Goal: Feedback & Contribution: Contribute content

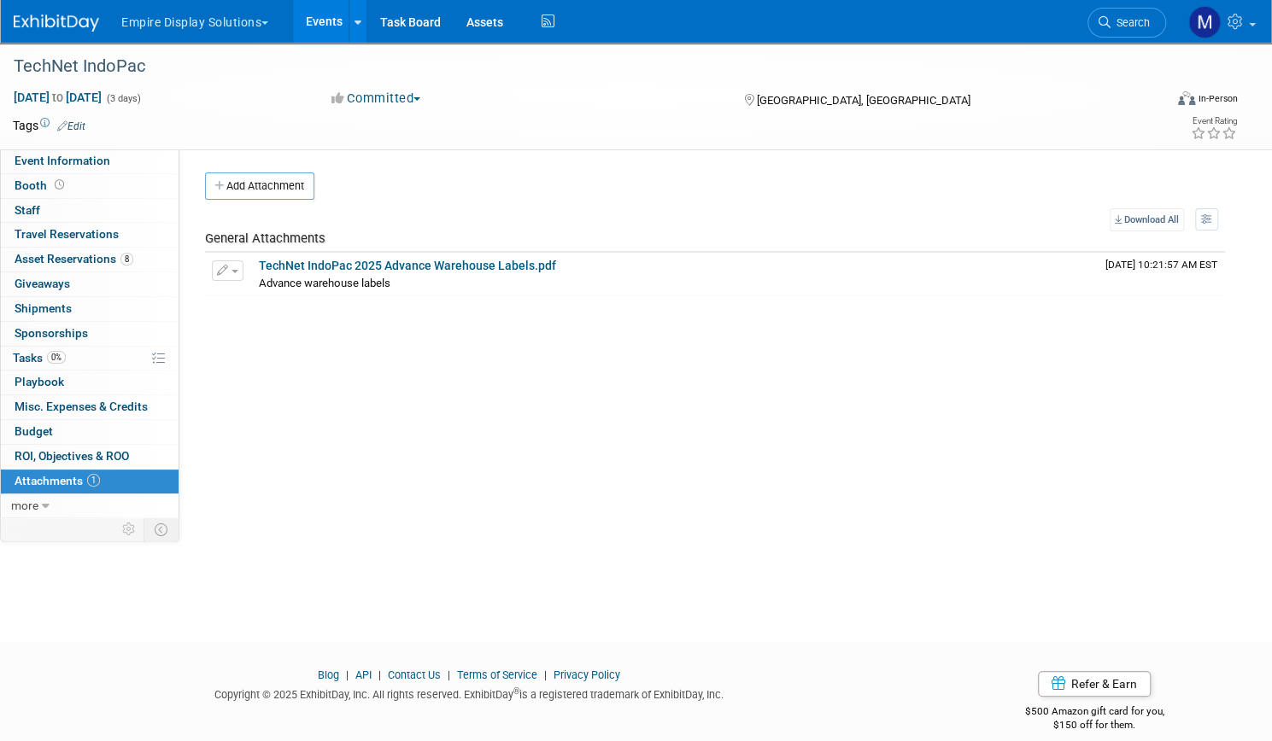
click at [355, 26] on link "Events" at bounding box center [324, 21] width 62 height 43
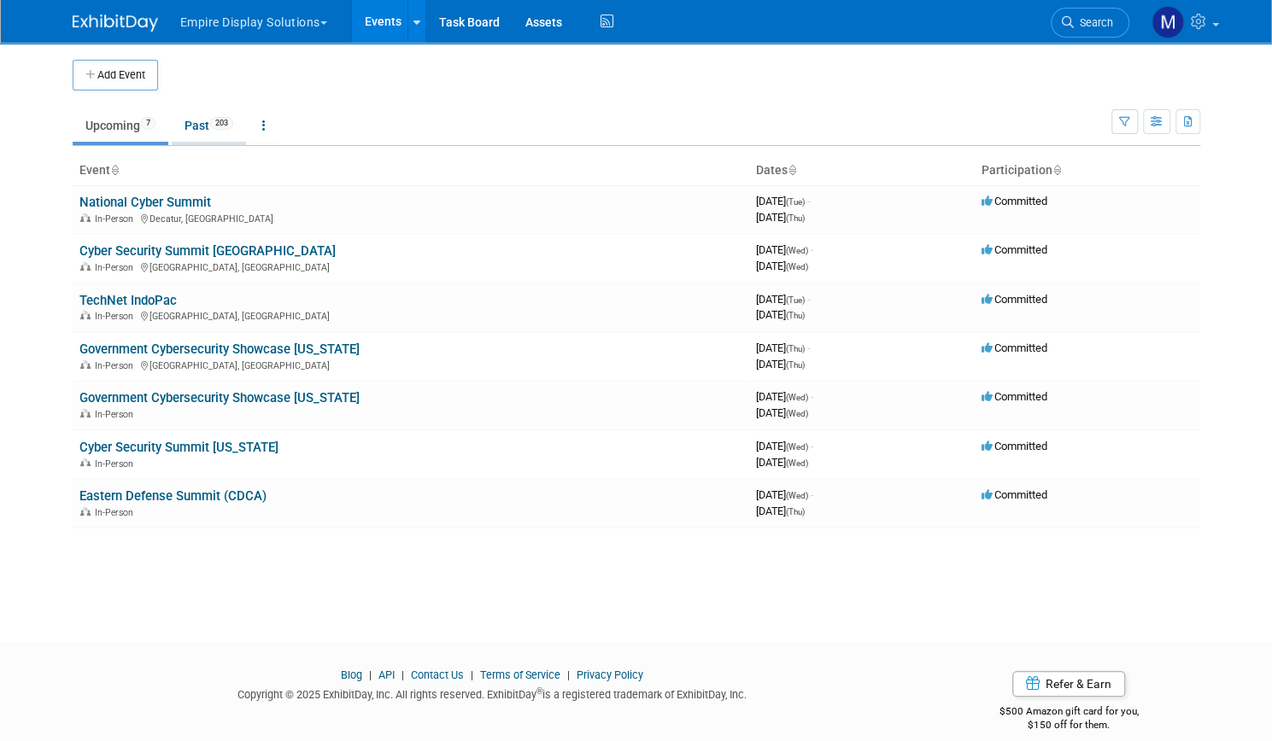
click at [195, 127] on link "Past 203" at bounding box center [209, 125] width 74 height 32
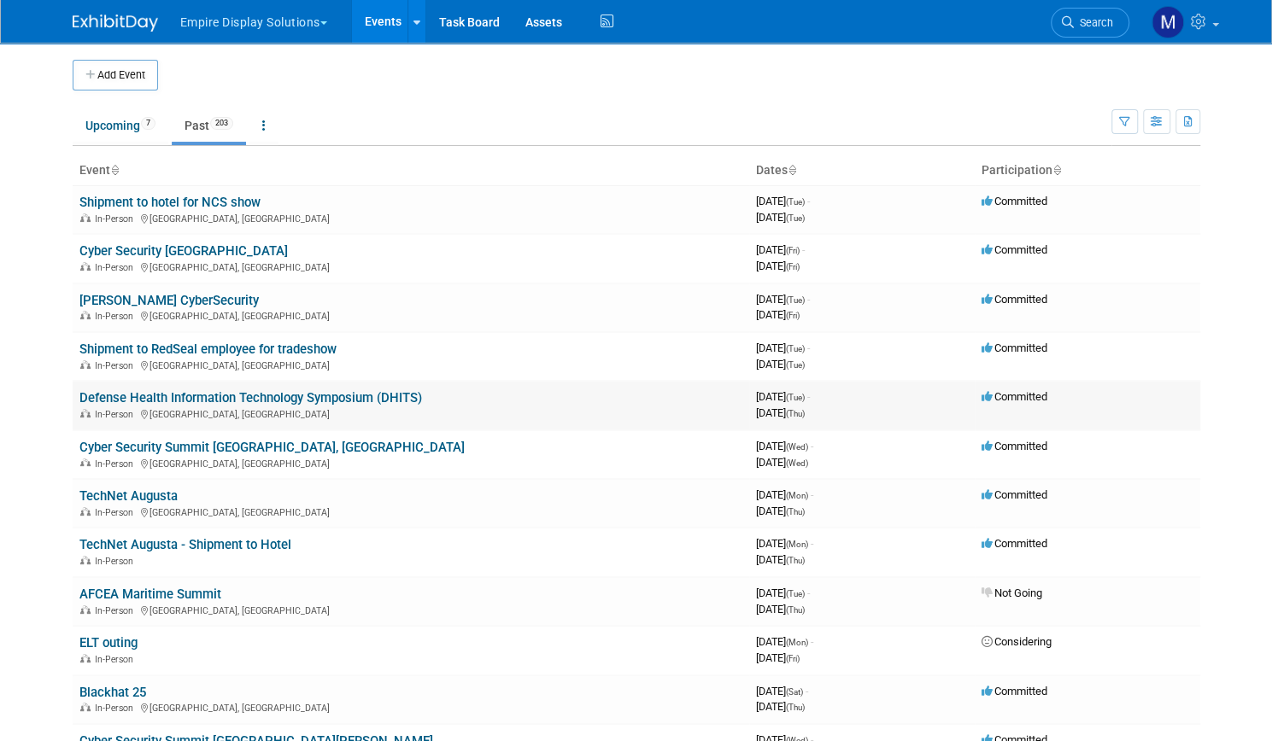
click at [253, 395] on link "Defense Health Information Technology Symposium (DHITS)" at bounding box center [250, 397] width 343 height 15
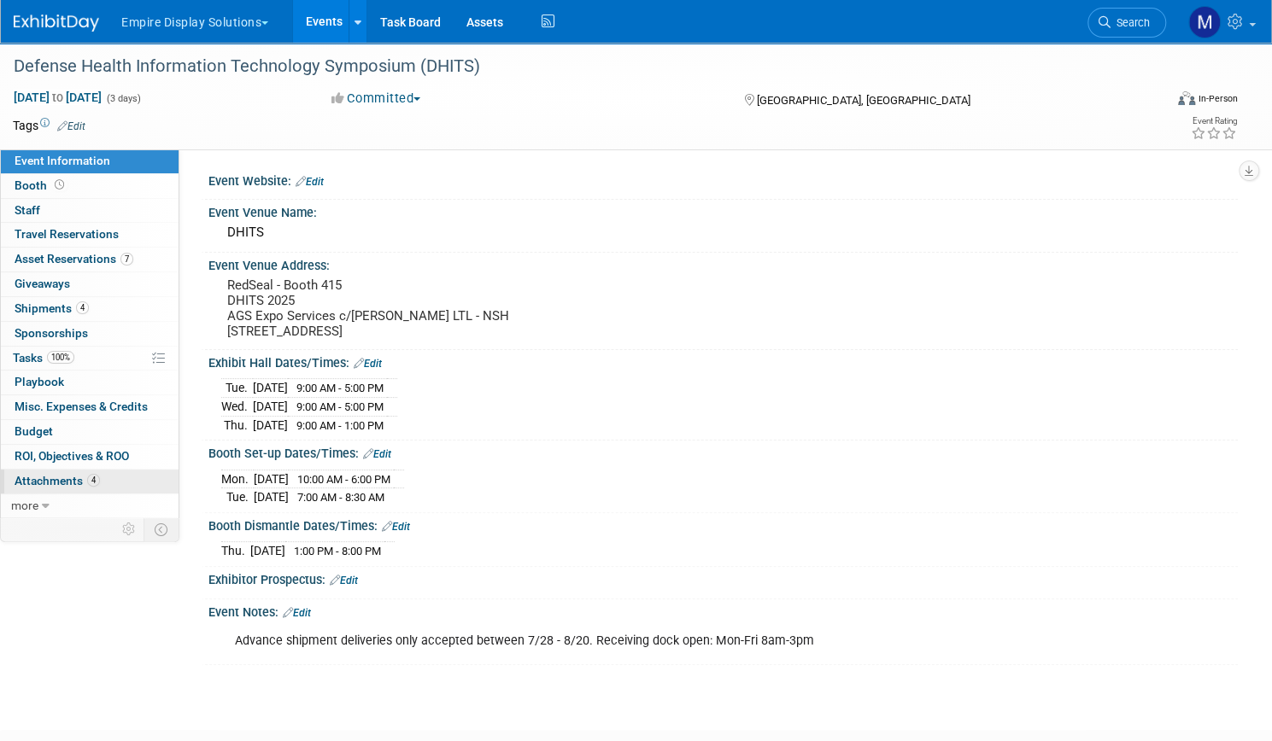
click at [100, 476] on span "Attachments 4" at bounding box center [57, 481] width 85 height 14
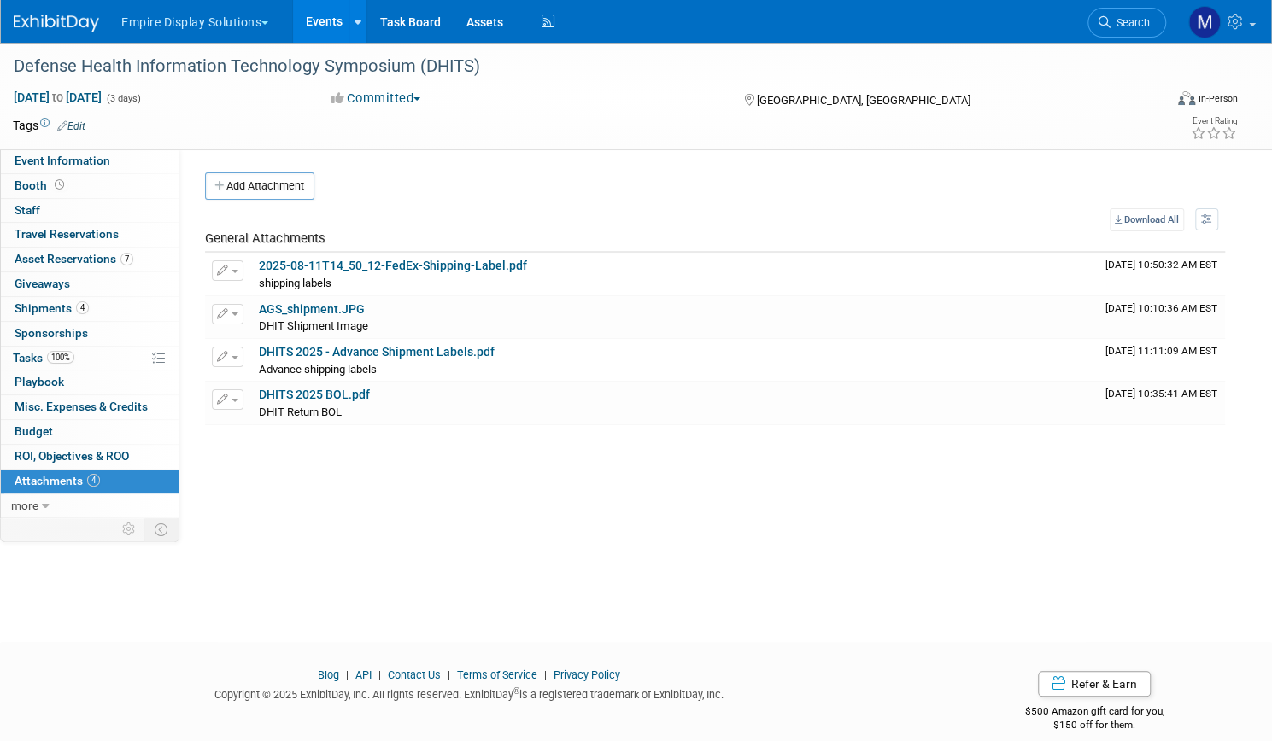
click at [355, 26] on link "Events" at bounding box center [324, 21] width 62 height 43
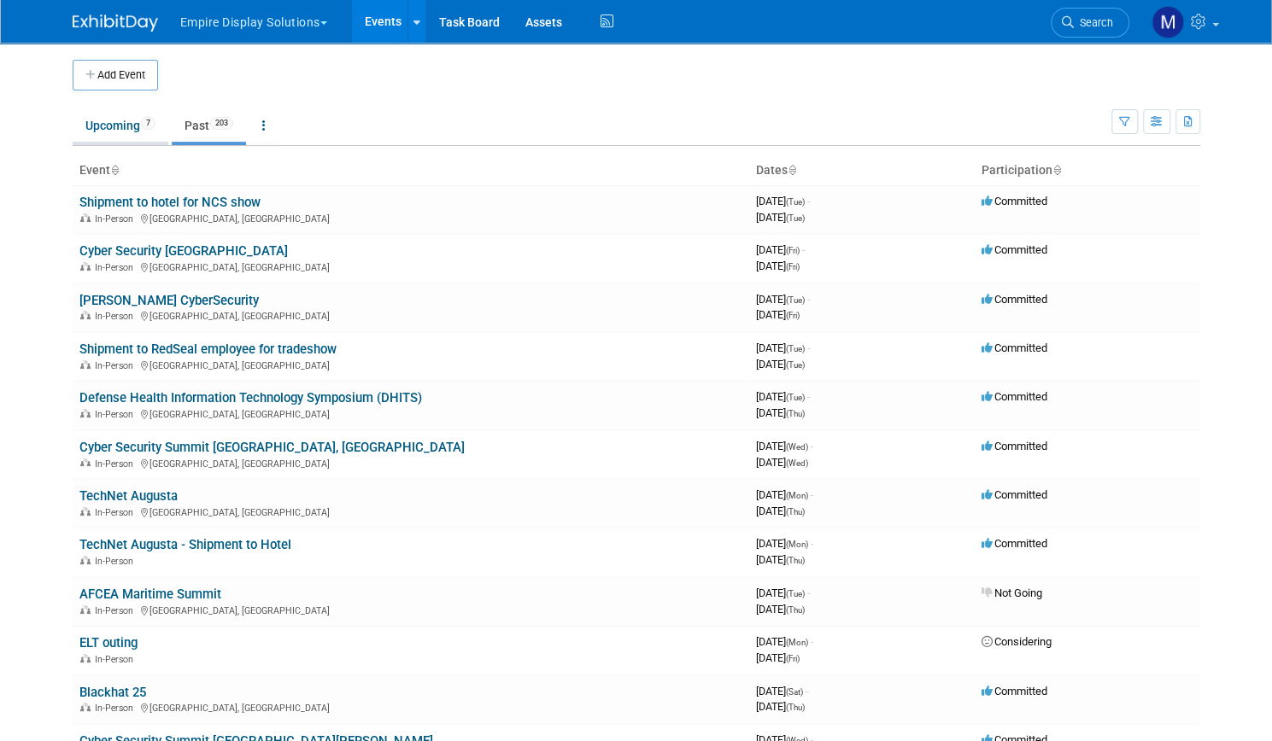
click at [108, 138] on link "Upcoming 7" at bounding box center [121, 125] width 96 height 32
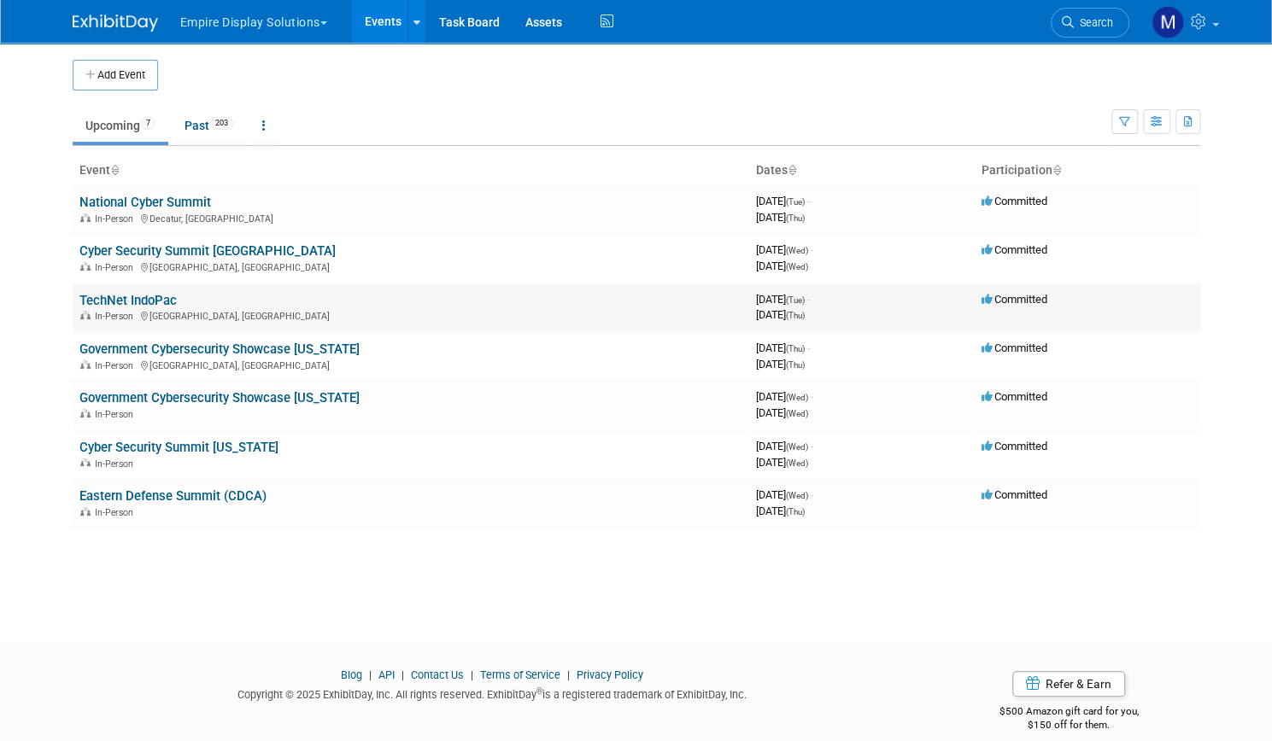
click at [135, 307] on td "TechNet IndoPac In-Person Honolulu, HI" at bounding box center [411, 308] width 676 height 49
click at [130, 300] on link "TechNet IndoPac" at bounding box center [127, 300] width 97 height 15
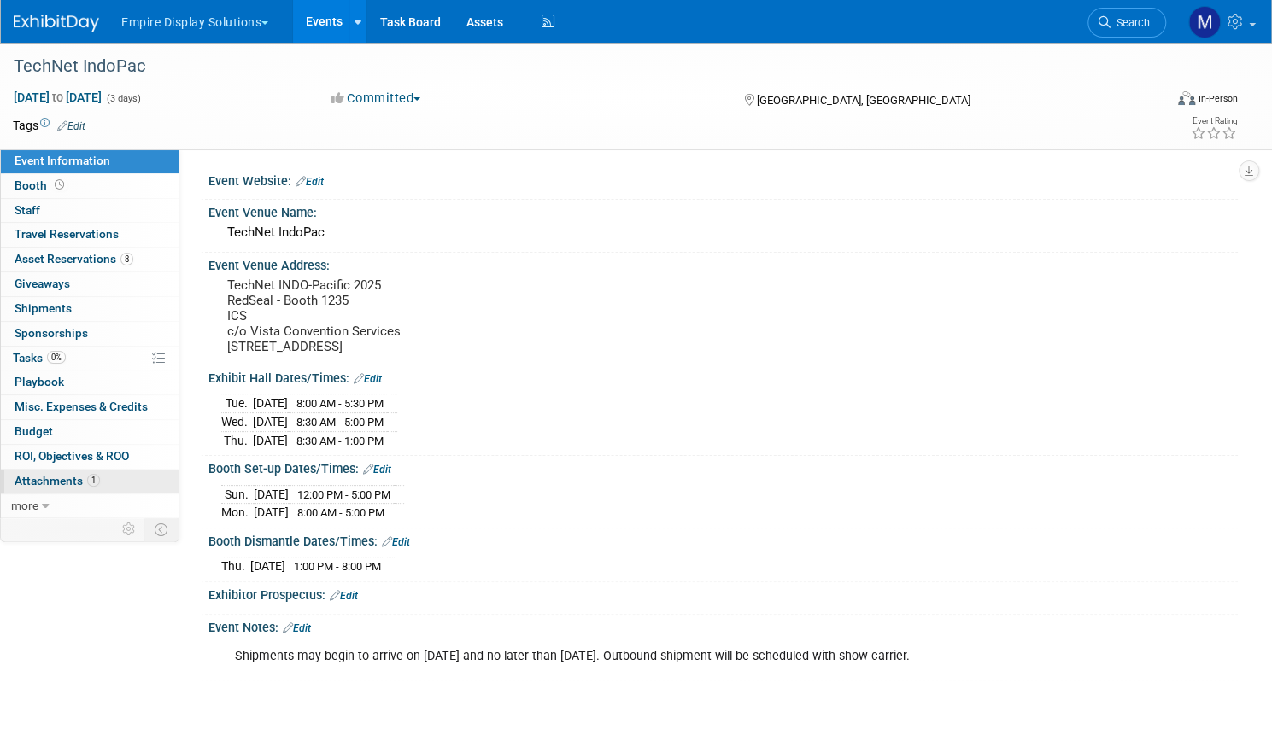
click at [96, 481] on span "Attachments 1" at bounding box center [57, 481] width 85 height 14
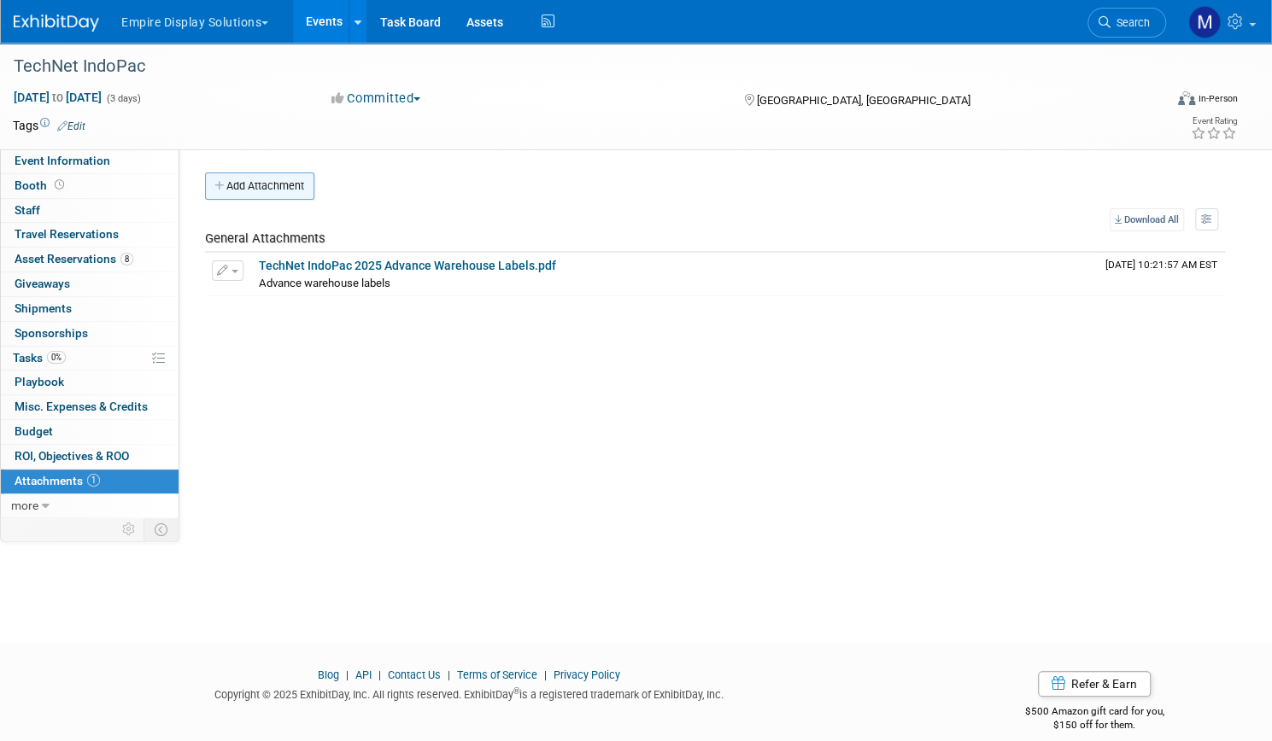
click at [314, 191] on button "Add Attachment" at bounding box center [259, 186] width 109 height 27
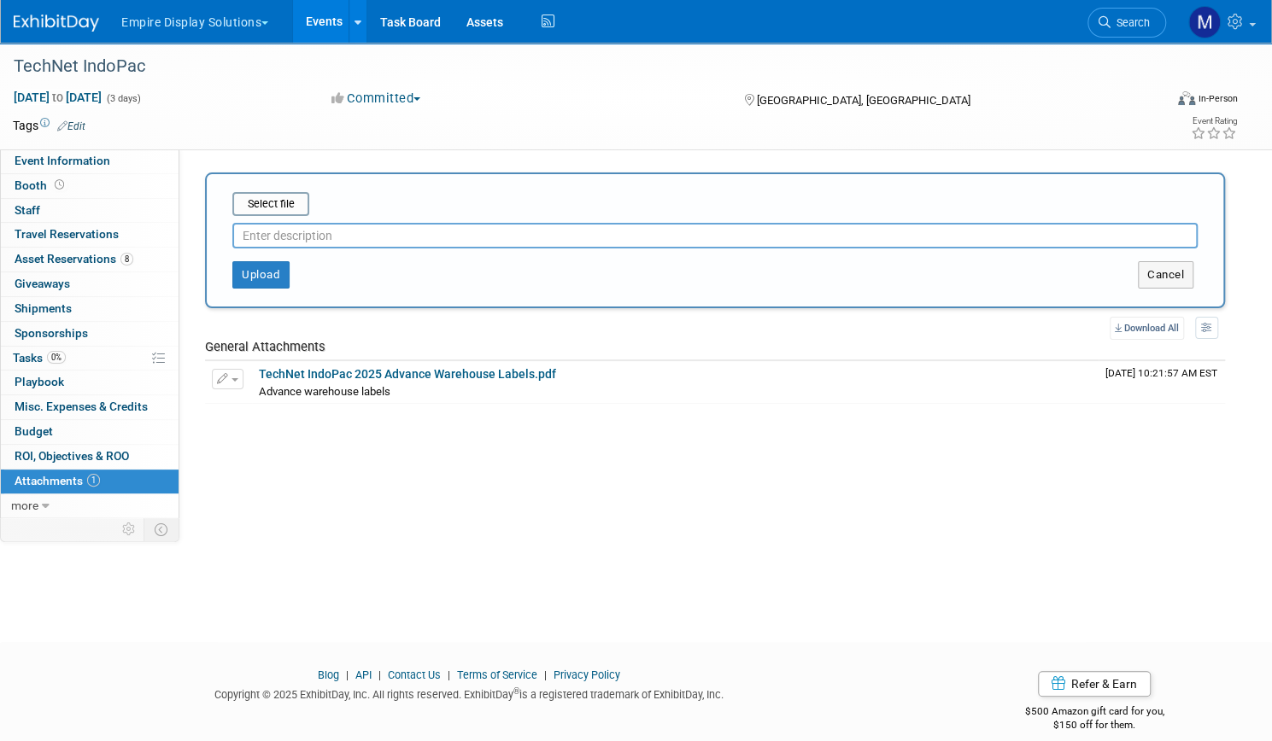
click at [376, 243] on input "text" at bounding box center [714, 236] width 965 height 26
click at [307, 206] on input "file" at bounding box center [205, 204] width 203 height 20
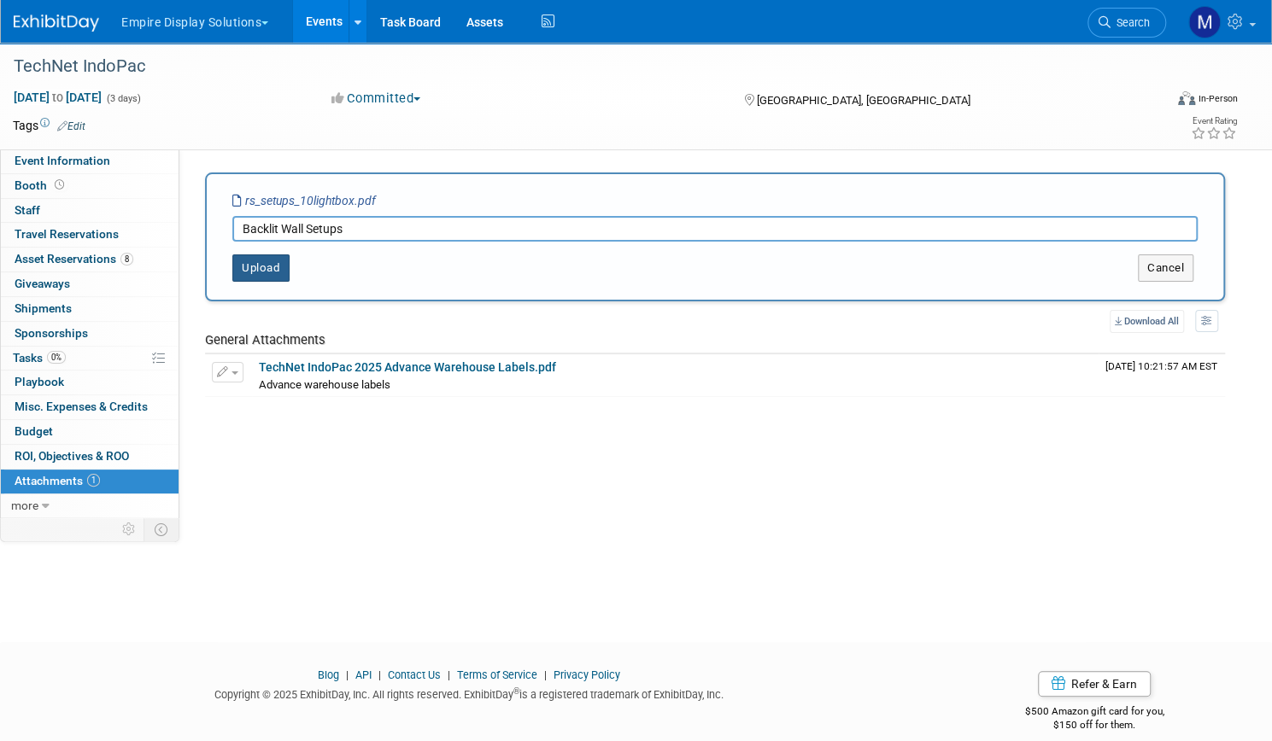
click at [290, 262] on button "Upload" at bounding box center [260, 268] width 57 height 27
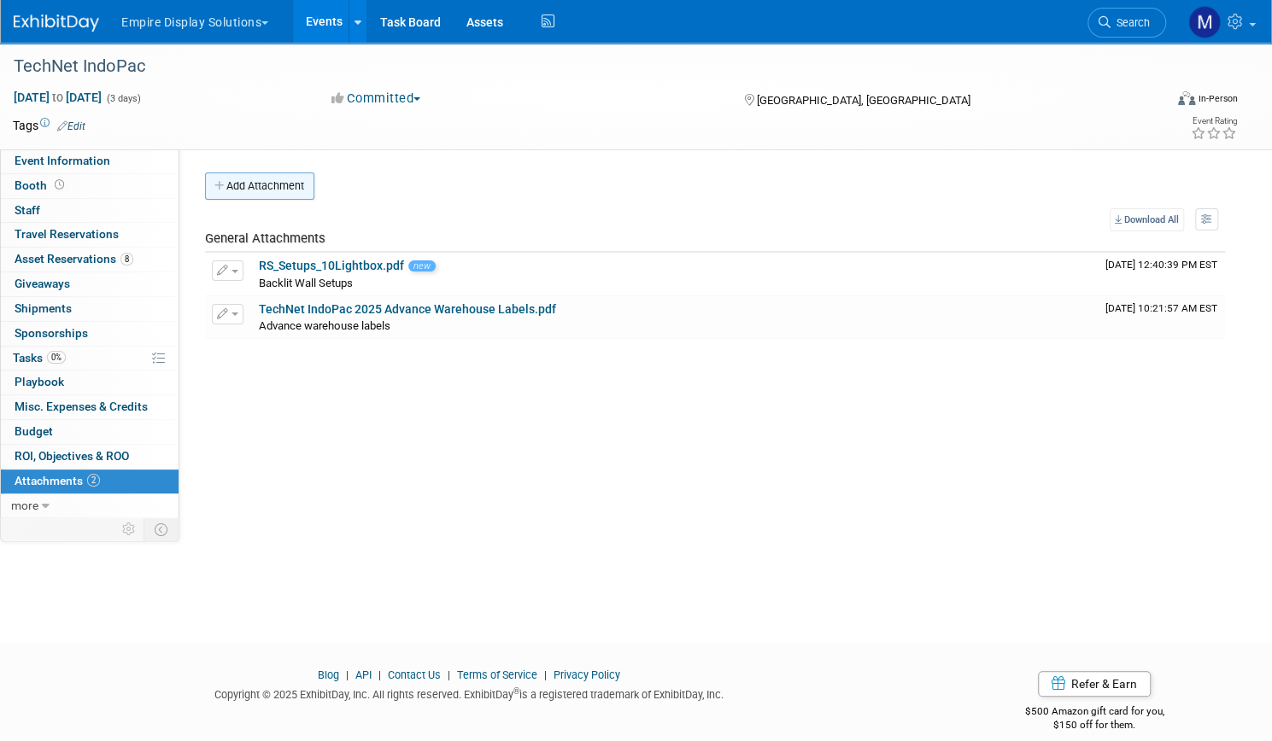
click at [314, 183] on button "Add Attachment" at bounding box center [259, 186] width 109 height 27
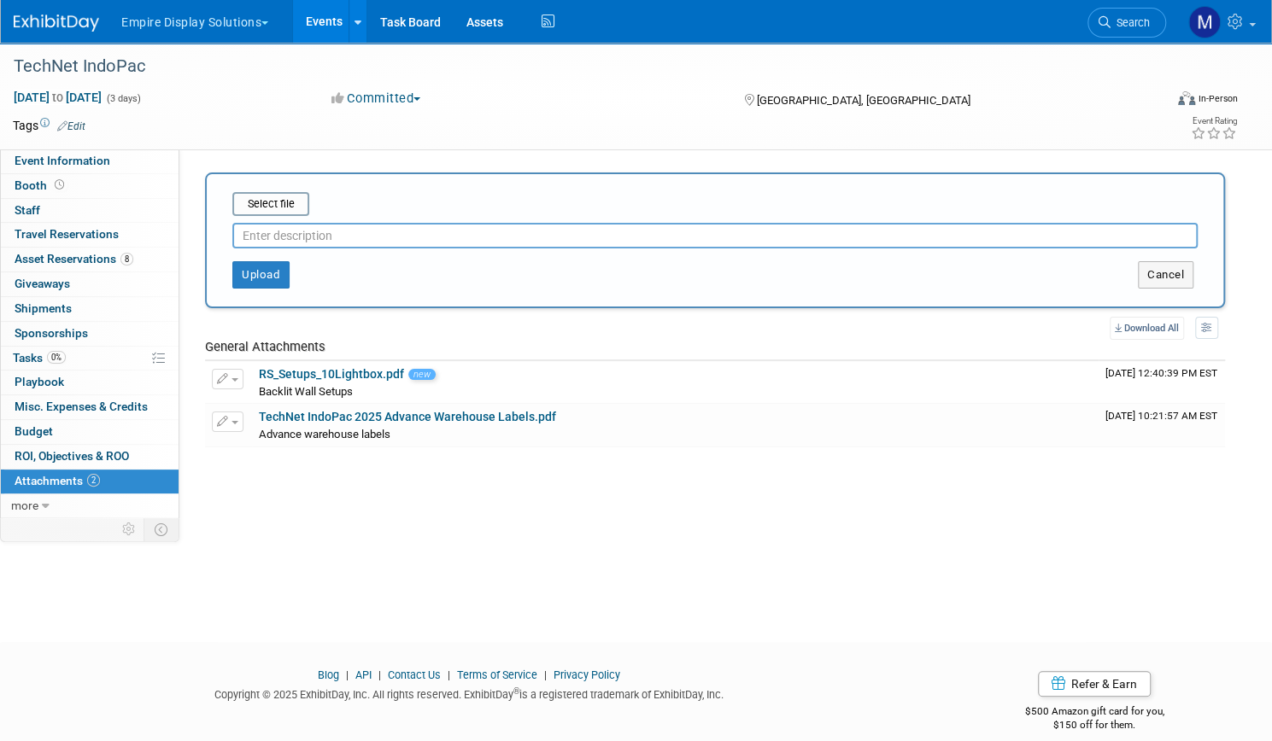
click at [337, 241] on input "text" at bounding box center [714, 236] width 965 height 26
type input "Counter Setups"
click at [290, 274] on button "Upload" at bounding box center [260, 274] width 57 height 27
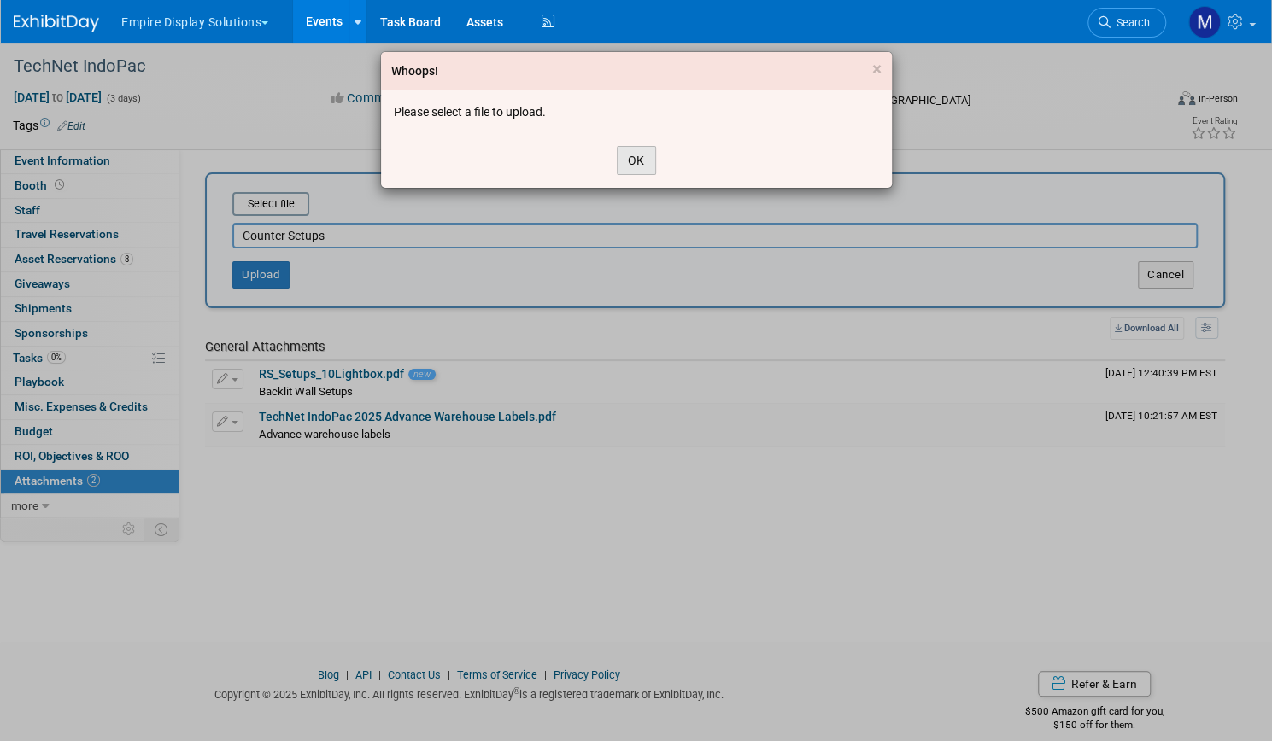
click at [639, 160] on button "OK" at bounding box center [636, 160] width 39 height 29
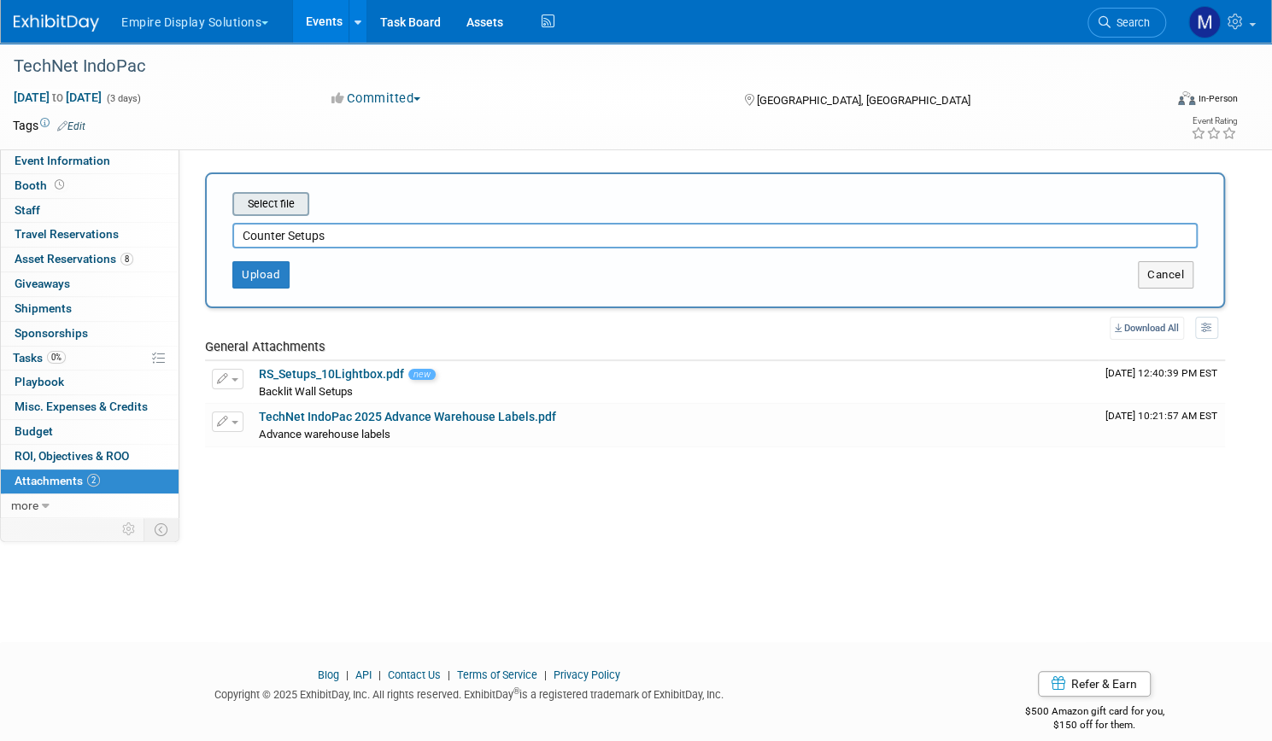
click at [307, 200] on input "file" at bounding box center [205, 204] width 203 height 20
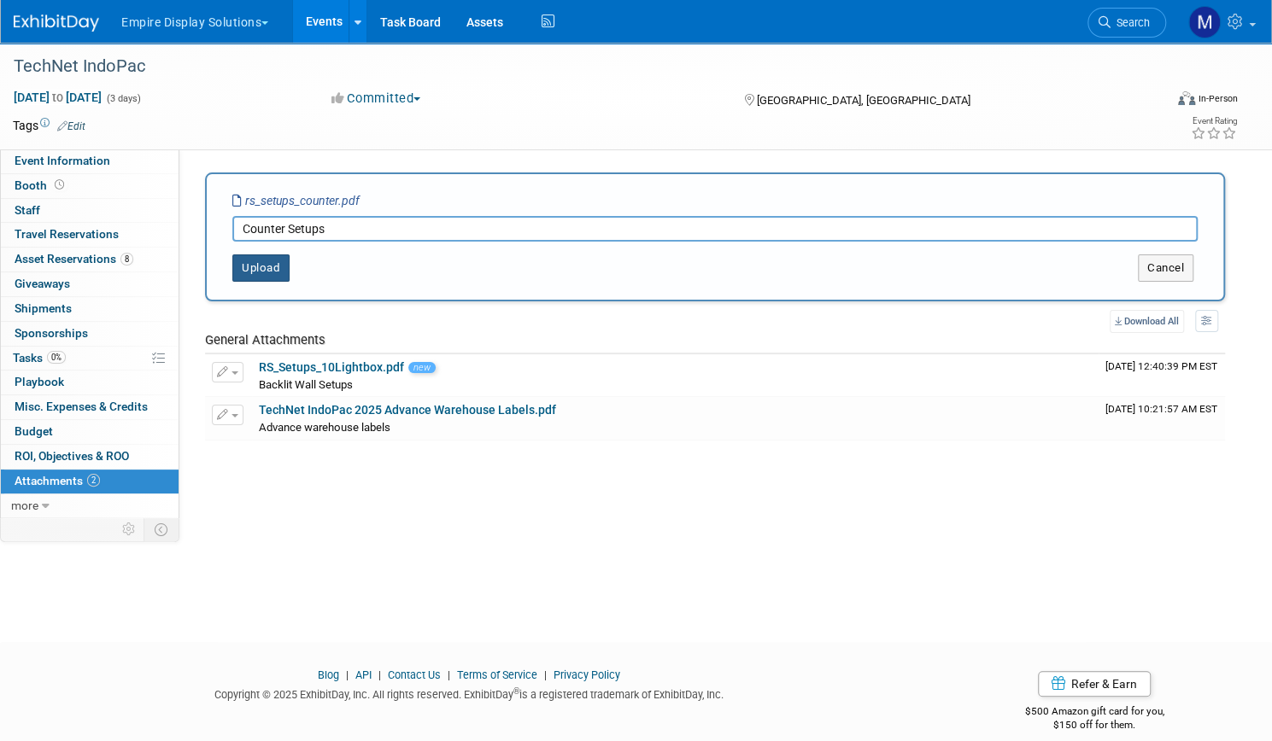
click at [290, 257] on button "Upload" at bounding box center [260, 268] width 57 height 27
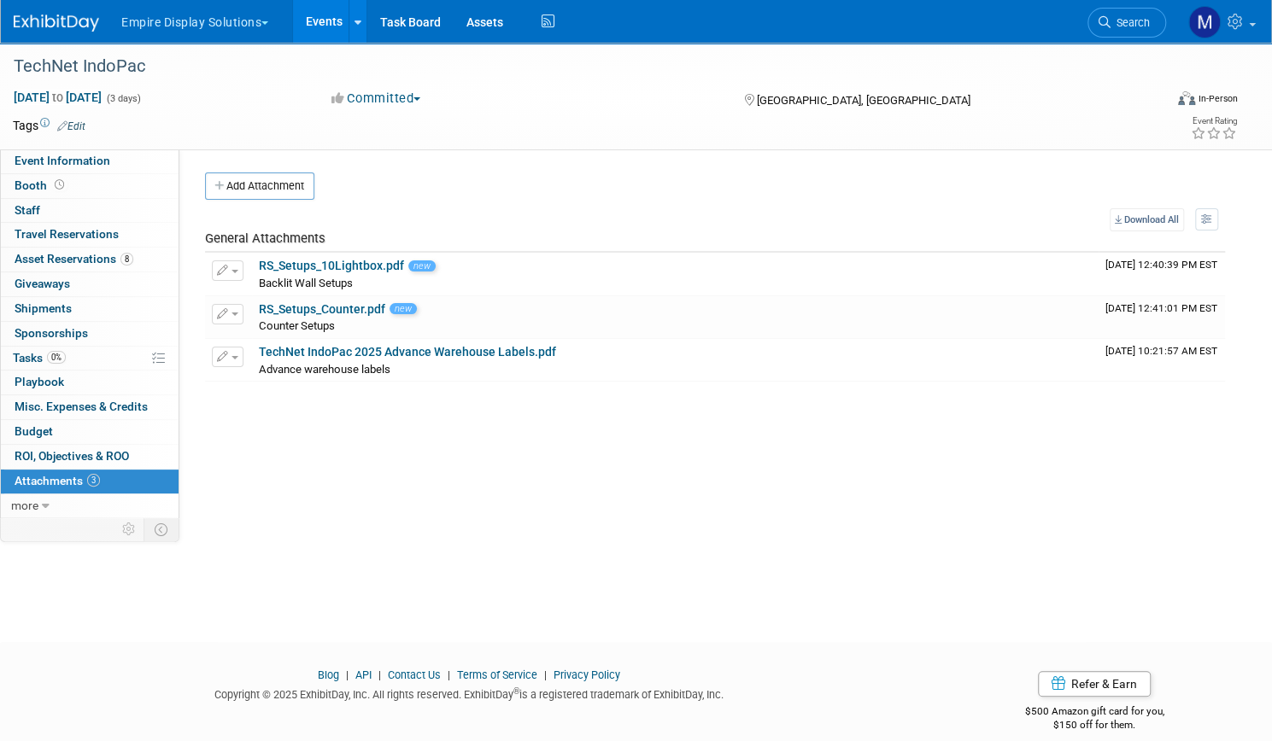
click at [355, 20] on link "Events" at bounding box center [324, 21] width 62 height 43
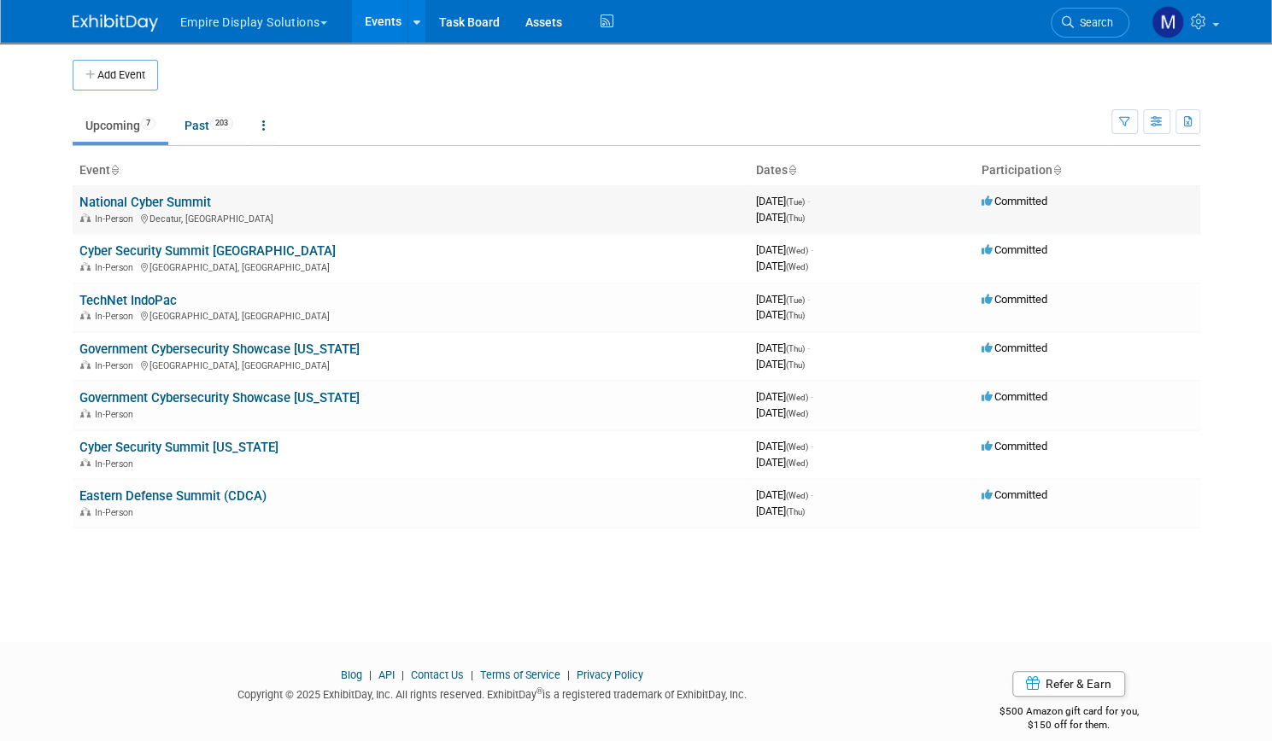
click at [146, 202] on link "National Cyber Summit" at bounding box center [145, 202] width 132 height 15
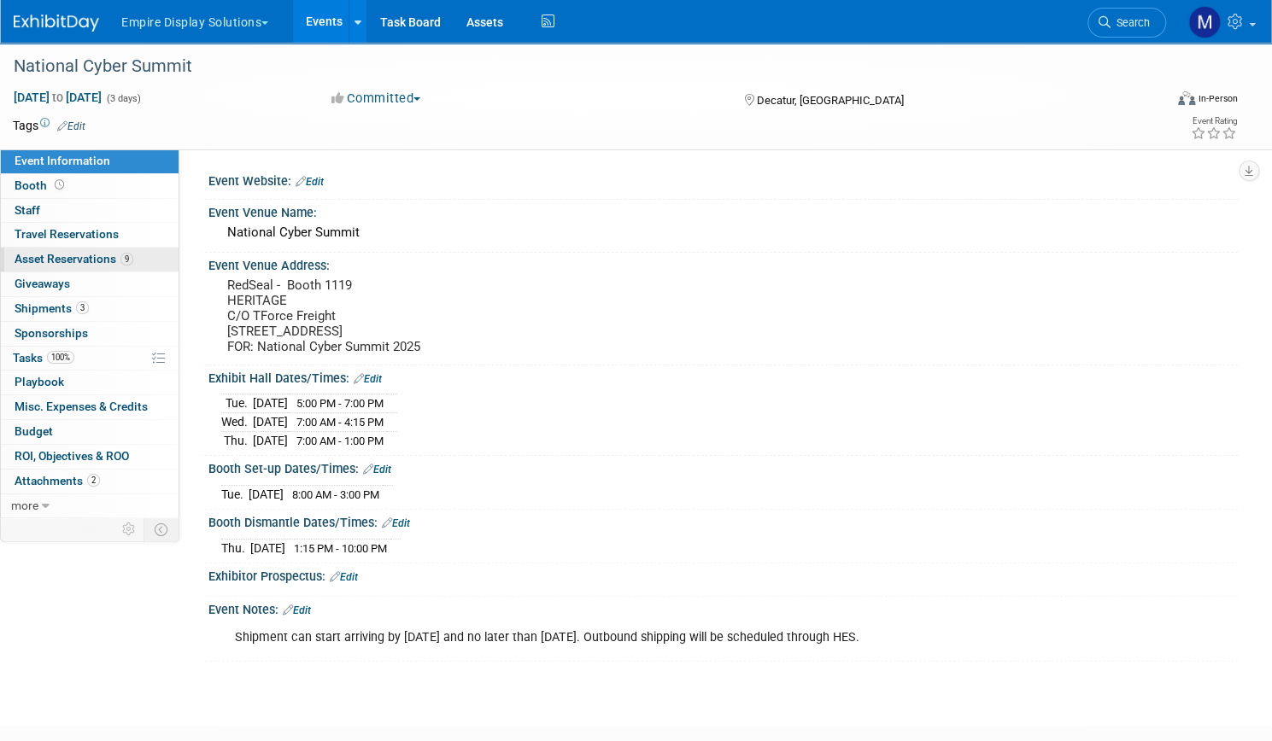
click at [133, 261] on span "Asset Reservations 9" at bounding box center [74, 259] width 119 height 14
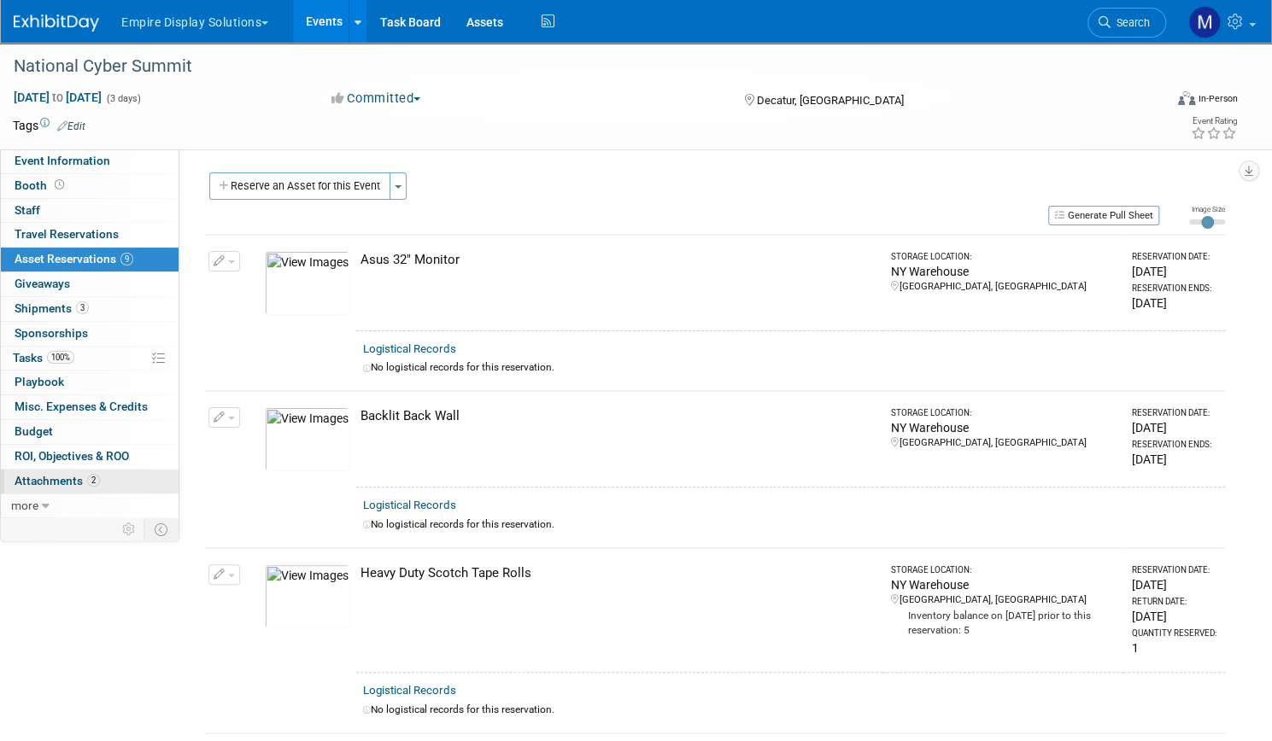
click at [100, 477] on span "Attachments 2" at bounding box center [57, 481] width 85 height 14
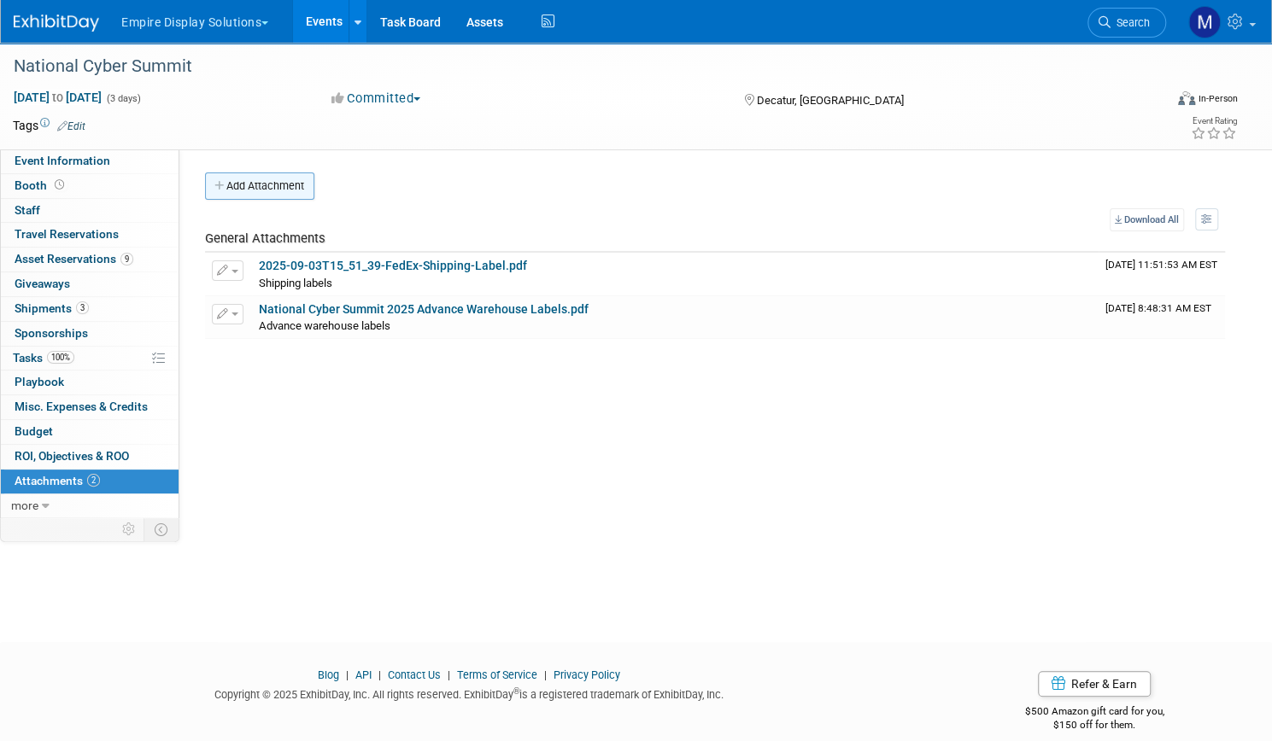
click at [314, 194] on button "Add Attachment" at bounding box center [259, 186] width 109 height 27
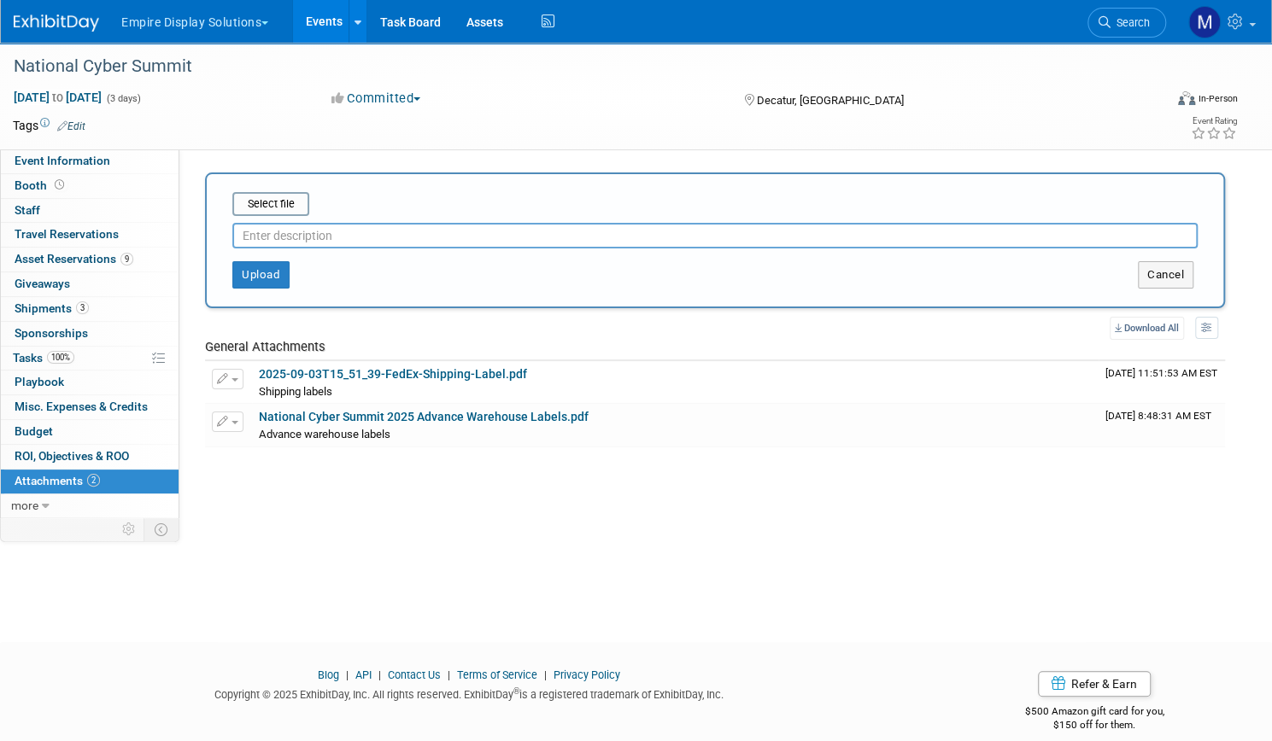
click at [339, 237] on input "text" at bounding box center [714, 236] width 965 height 26
type input "Backlit Back Wall Setups"
click at [307, 198] on input "file" at bounding box center [205, 204] width 203 height 20
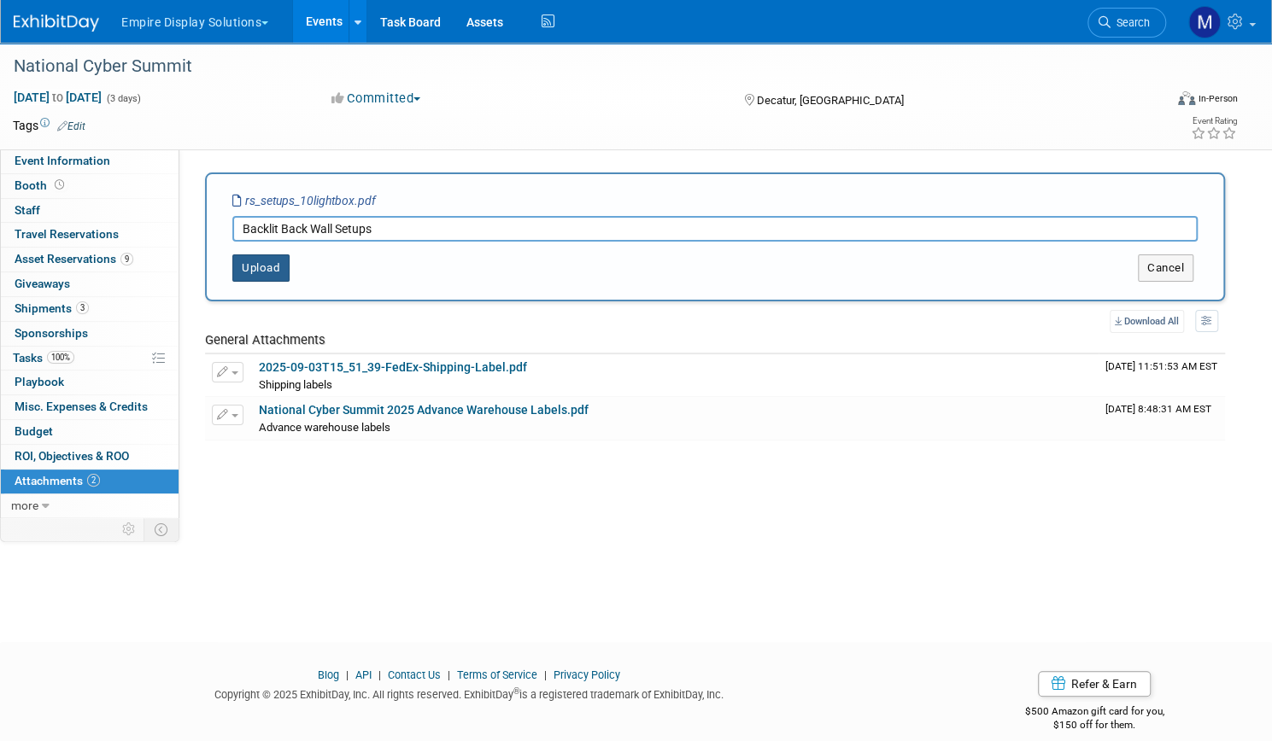
click at [290, 271] on button "Upload" at bounding box center [260, 268] width 57 height 27
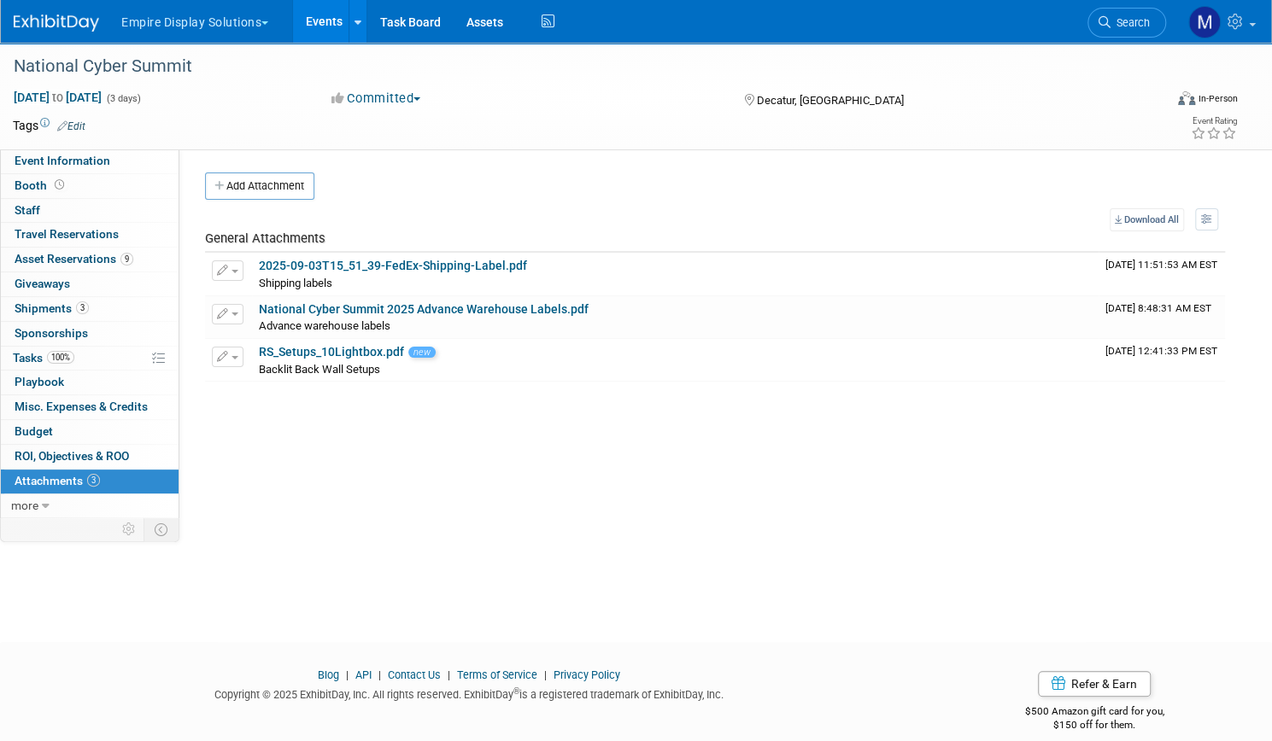
click at [355, 28] on link "Events" at bounding box center [324, 21] width 62 height 43
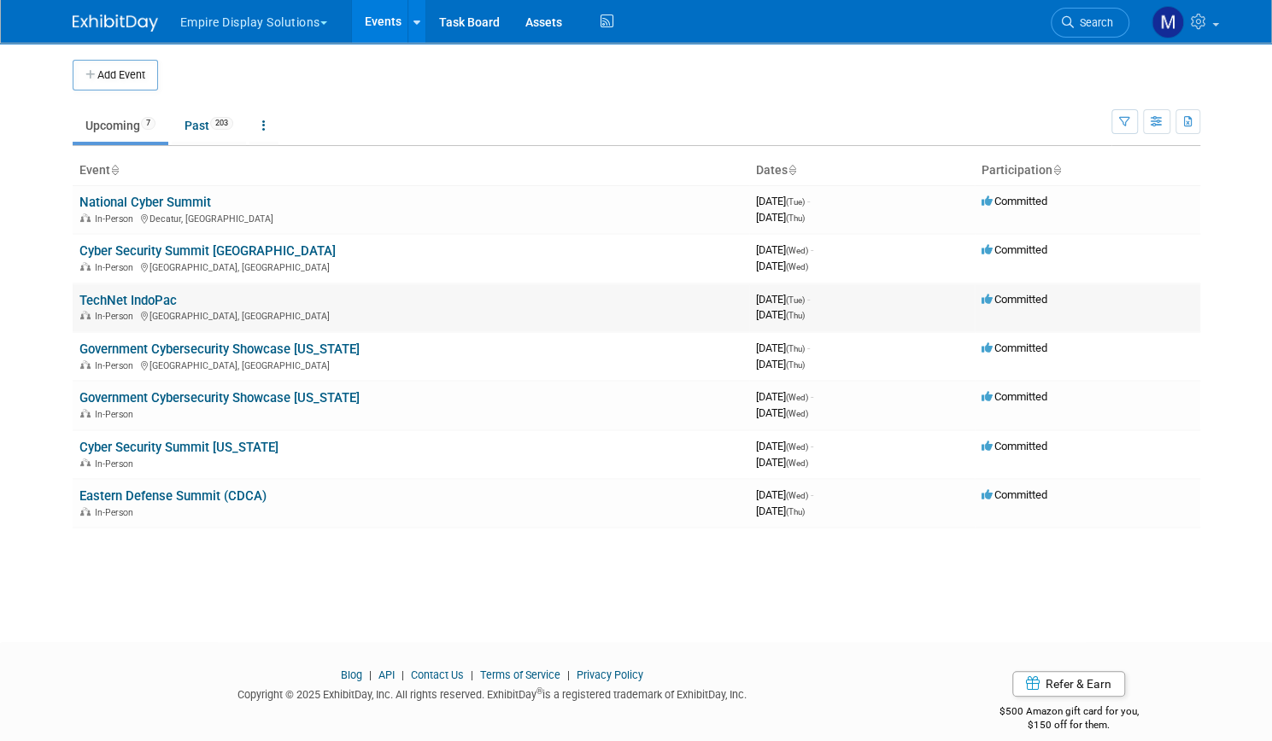
click at [138, 305] on link "TechNet IndoPac" at bounding box center [127, 300] width 97 height 15
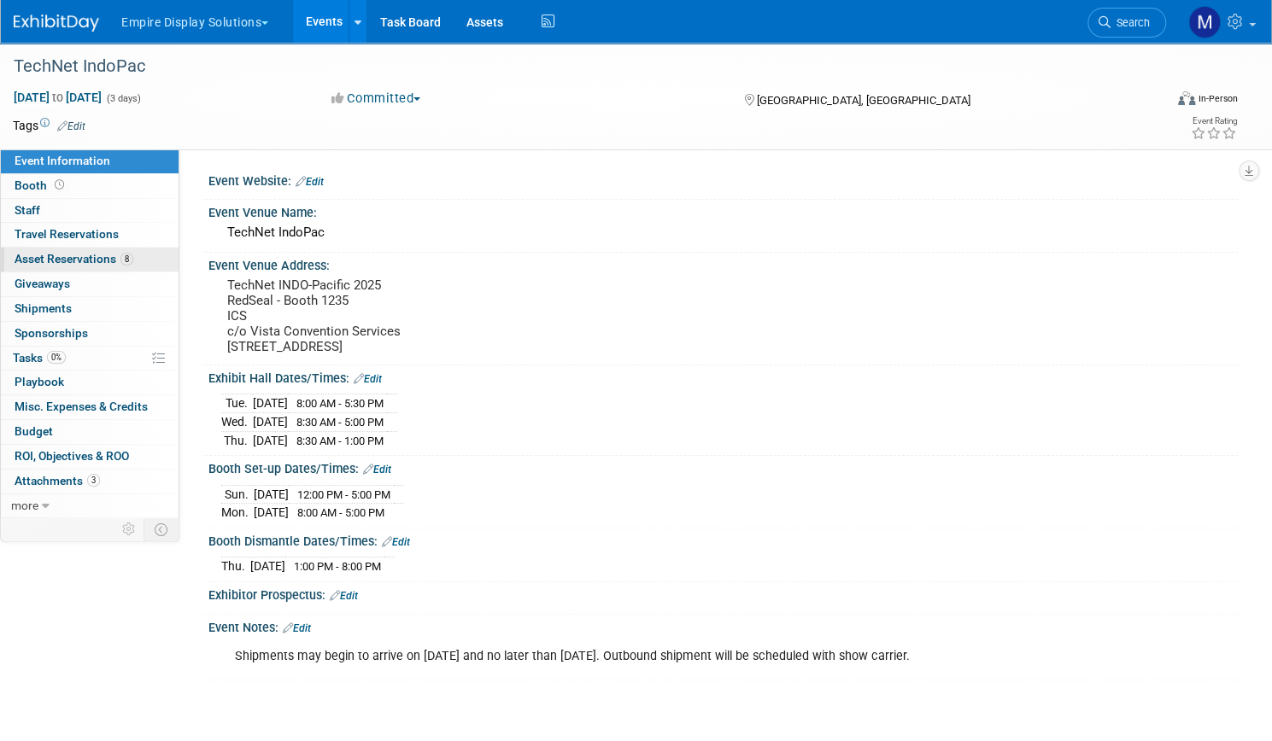
click at [133, 255] on span "Asset Reservations 8" at bounding box center [74, 259] width 119 height 14
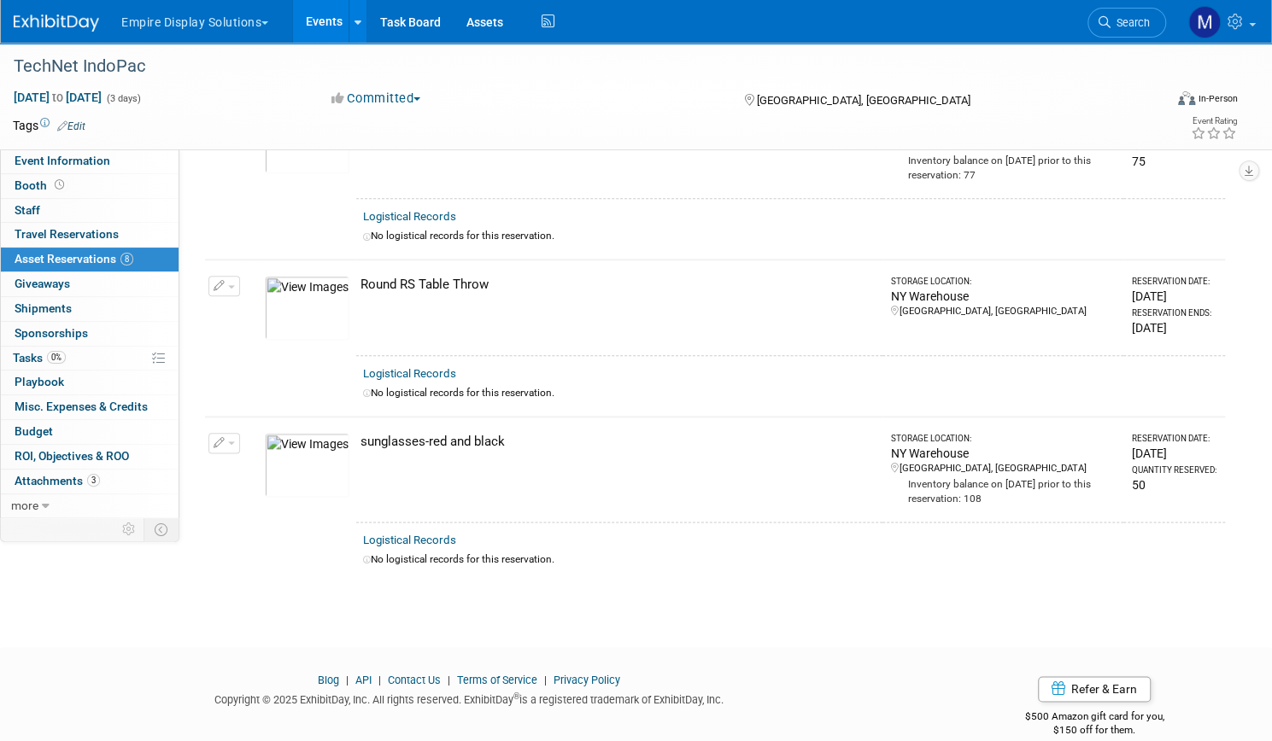
scroll to position [998, 0]
